Goal: Use online tool/utility: Utilize a website feature to perform a specific function

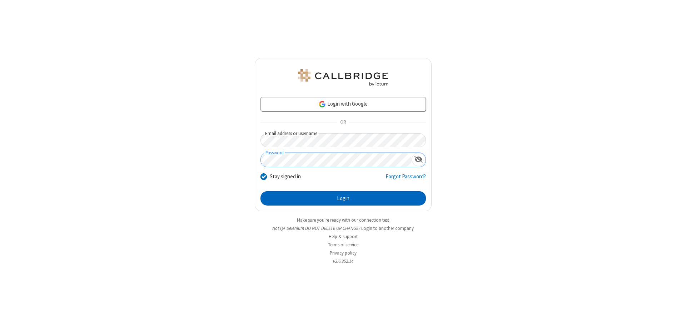
click at [343, 198] on button "Login" at bounding box center [344, 198] width 166 height 14
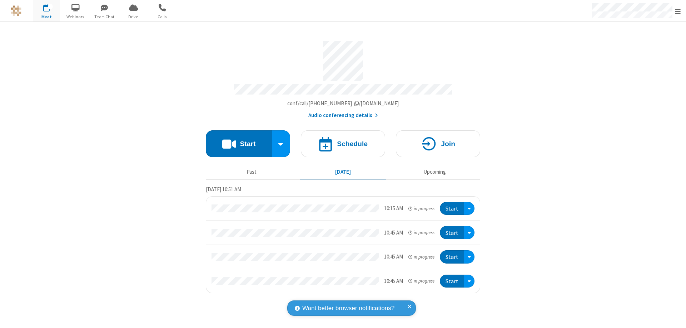
click at [239, 140] on button "Start" at bounding box center [239, 143] width 66 height 27
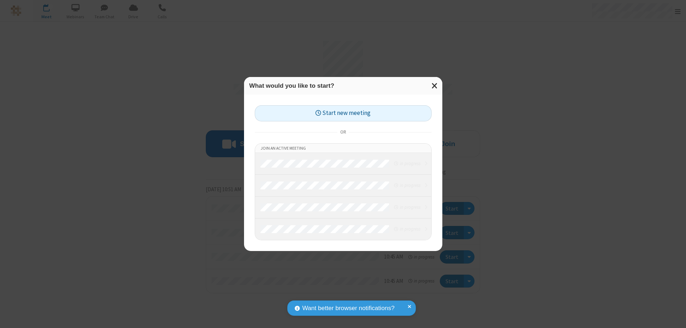
click at [343, 113] on button "Start new meeting" at bounding box center [343, 113] width 177 height 16
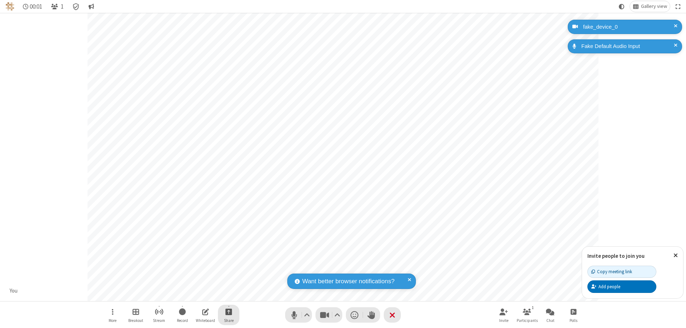
click at [229, 311] on span "Start sharing" at bounding box center [229, 311] width 7 height 9
click at [200, 294] on span "Share my screen" at bounding box center [200, 294] width 8 height 6
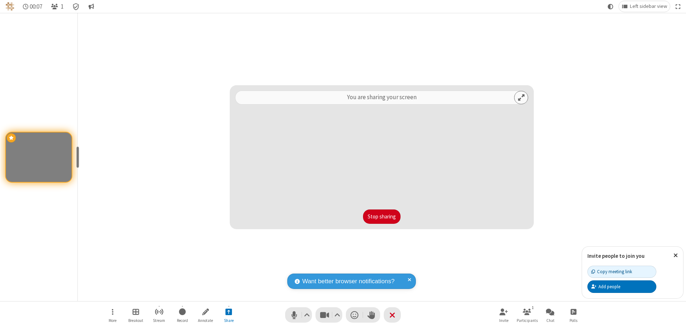
click at [382, 216] on button "Stop sharing" at bounding box center [382, 216] width 38 height 14
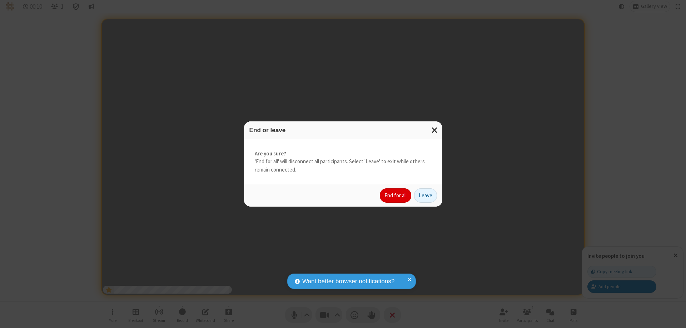
click at [396, 195] on button "End for all" at bounding box center [395, 195] width 31 height 14
